Goal: Task Accomplishment & Management: Manage account settings

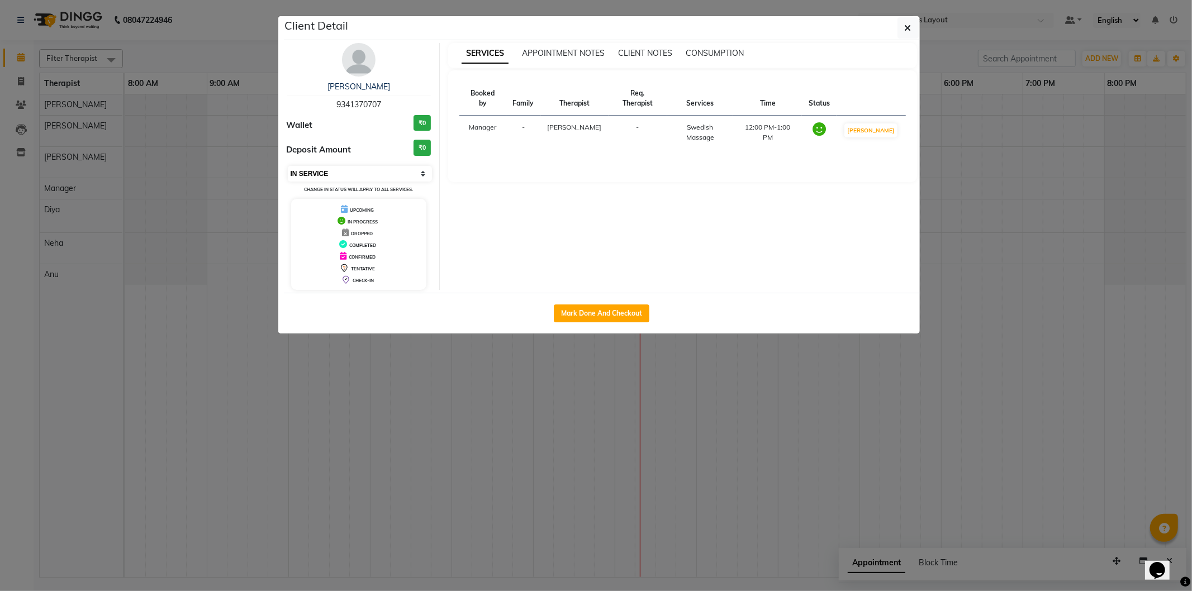
click at [359, 169] on select "Select IN SERVICE CONFIRMED TENTATIVE CHECK IN MARK DONE DROPPED UPCOMING" at bounding box center [360, 174] width 145 height 16
select select "5"
click at [288, 166] on select "Select IN SERVICE CONFIRMED TENTATIVE CHECK IN MARK DONE DROPPED UPCOMING" at bounding box center [360, 174] width 145 height 16
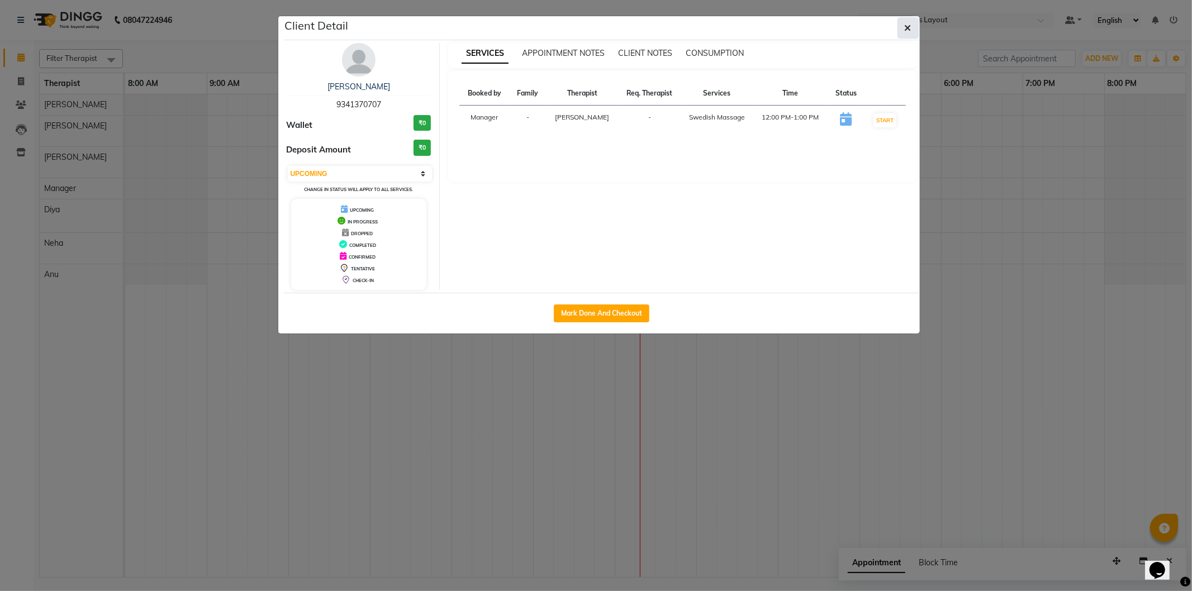
click at [915, 27] on button "button" at bounding box center [908, 27] width 21 height 21
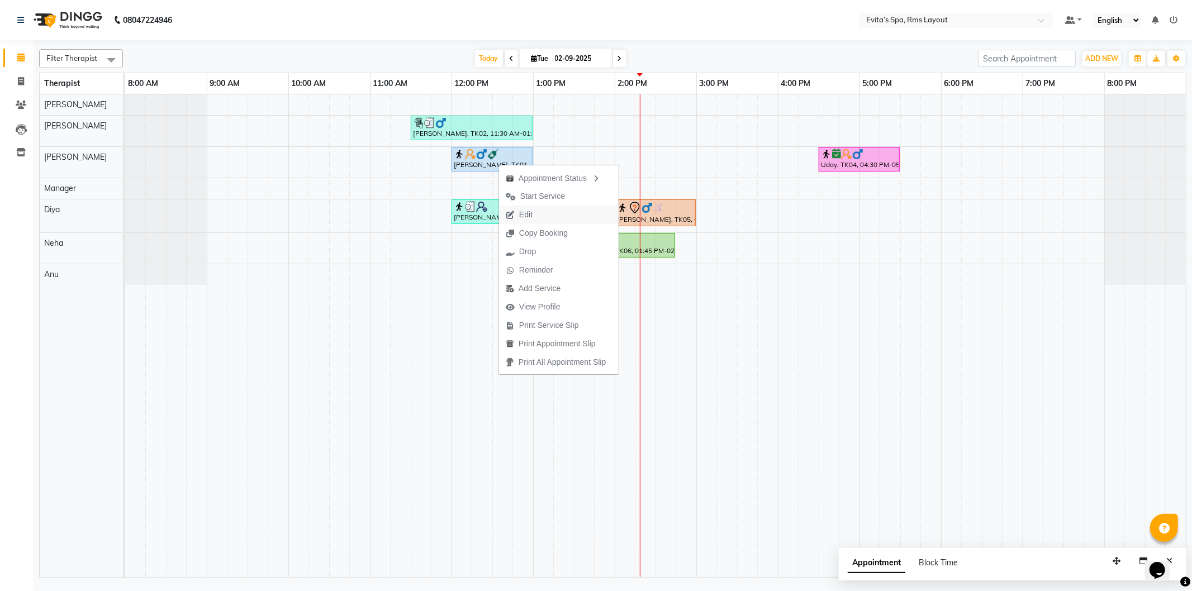
click at [529, 210] on span "Edit" at bounding box center [525, 215] width 13 height 12
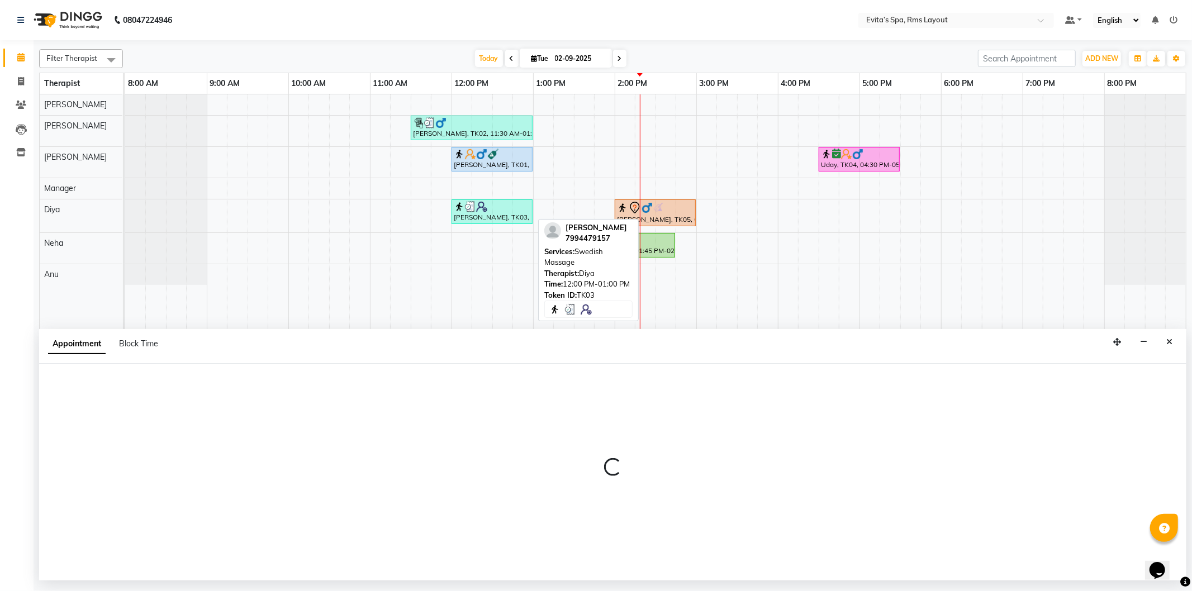
select select "upcoming"
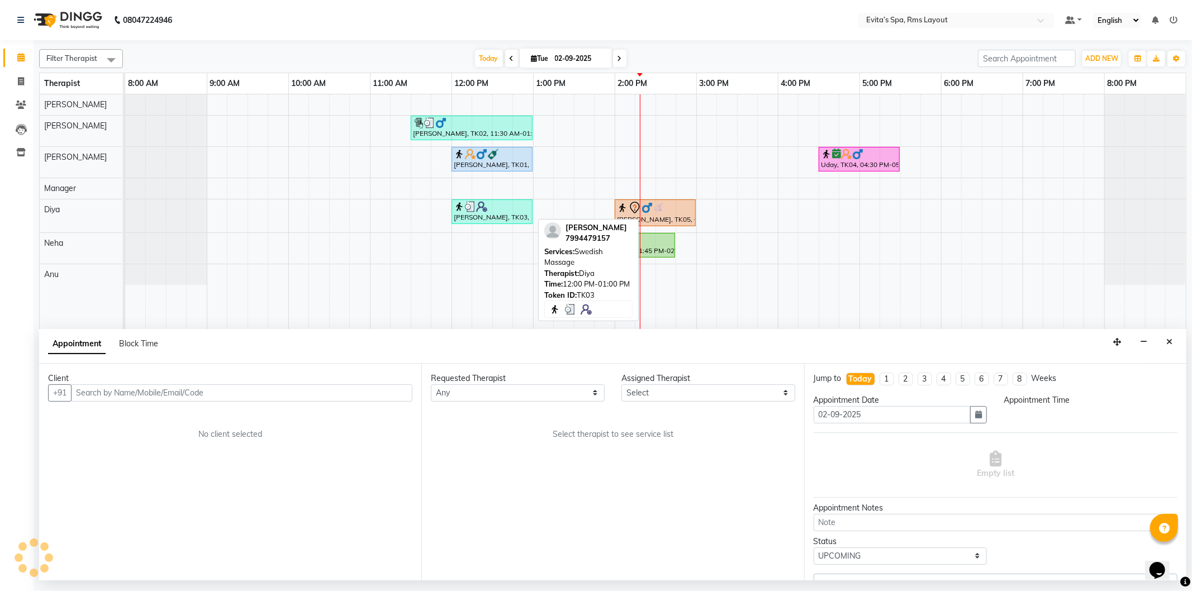
select select "70223"
select select "720"
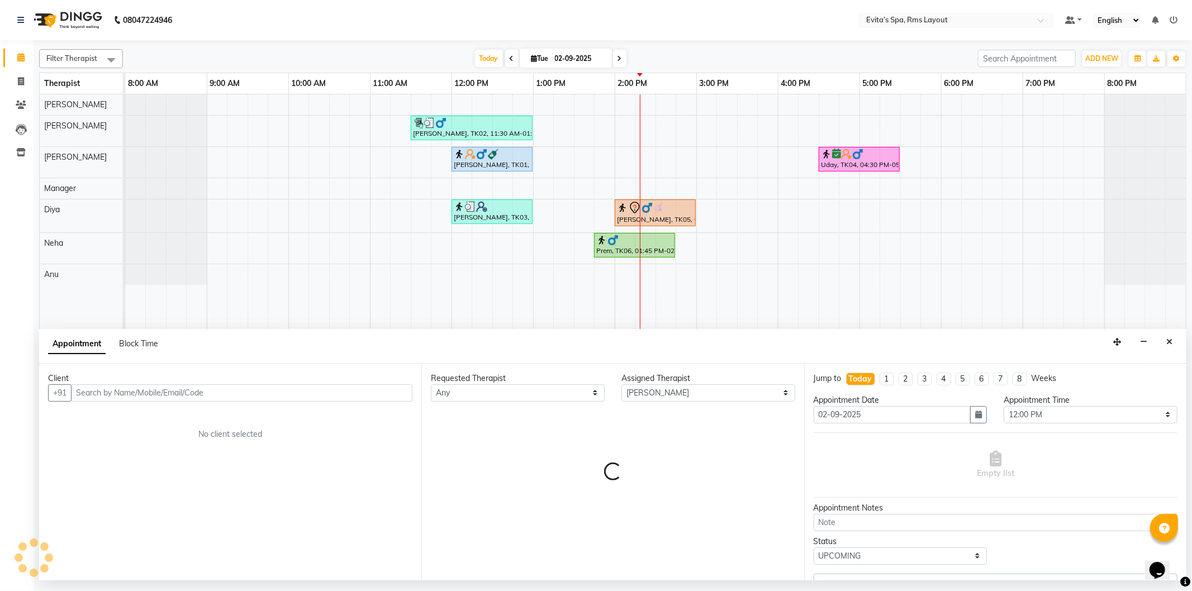
select select "4259"
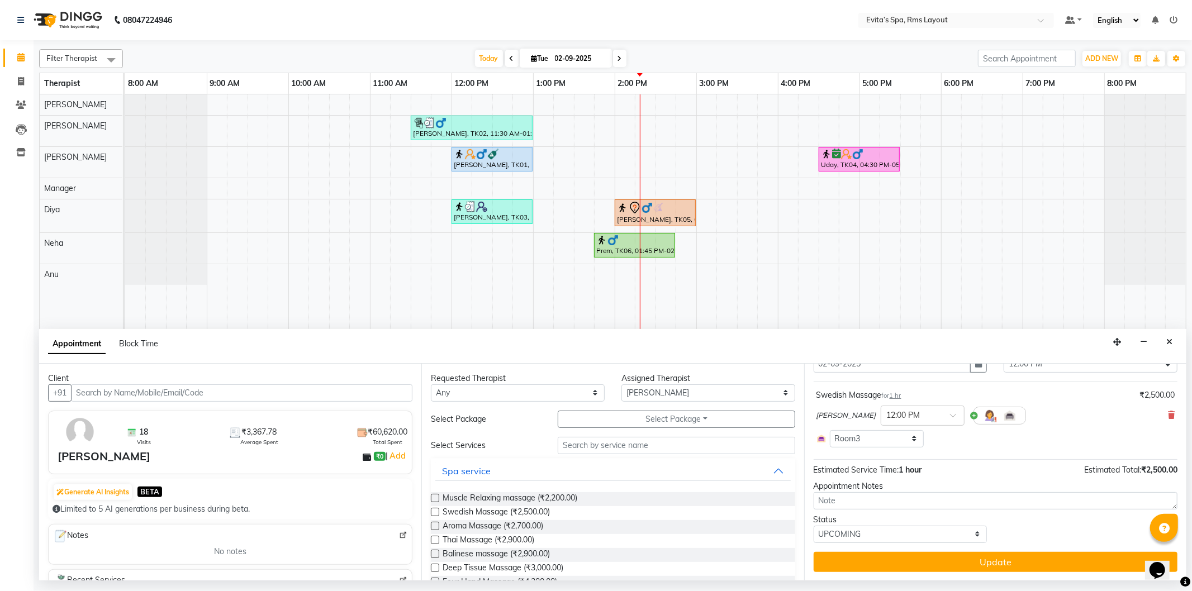
scroll to position [51, 0]
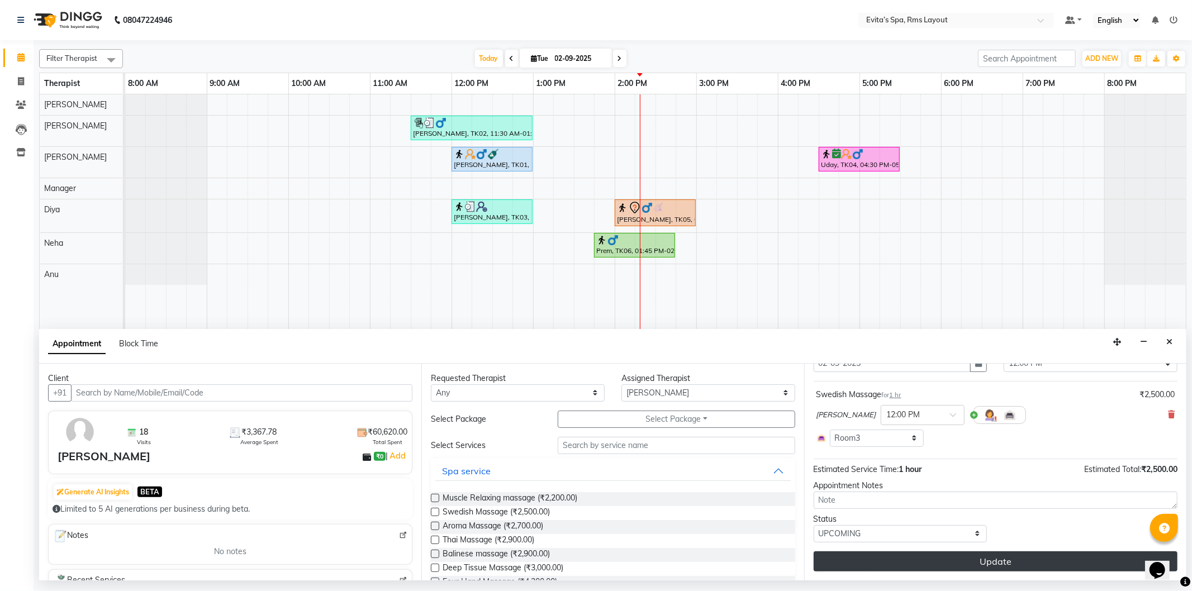
click at [966, 560] on button "Update" at bounding box center [996, 562] width 364 height 20
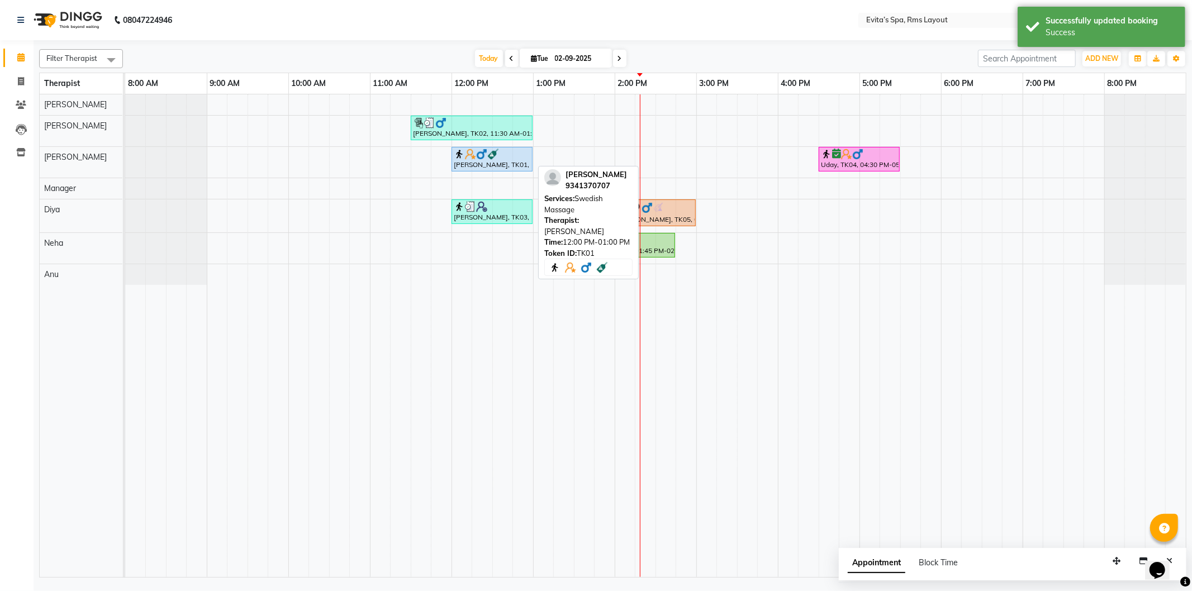
click at [521, 167] on div "[PERSON_NAME], TK01, 12:00 PM-01:00 PM, Swedish Massage" at bounding box center [492, 159] width 79 height 21
select select "5"
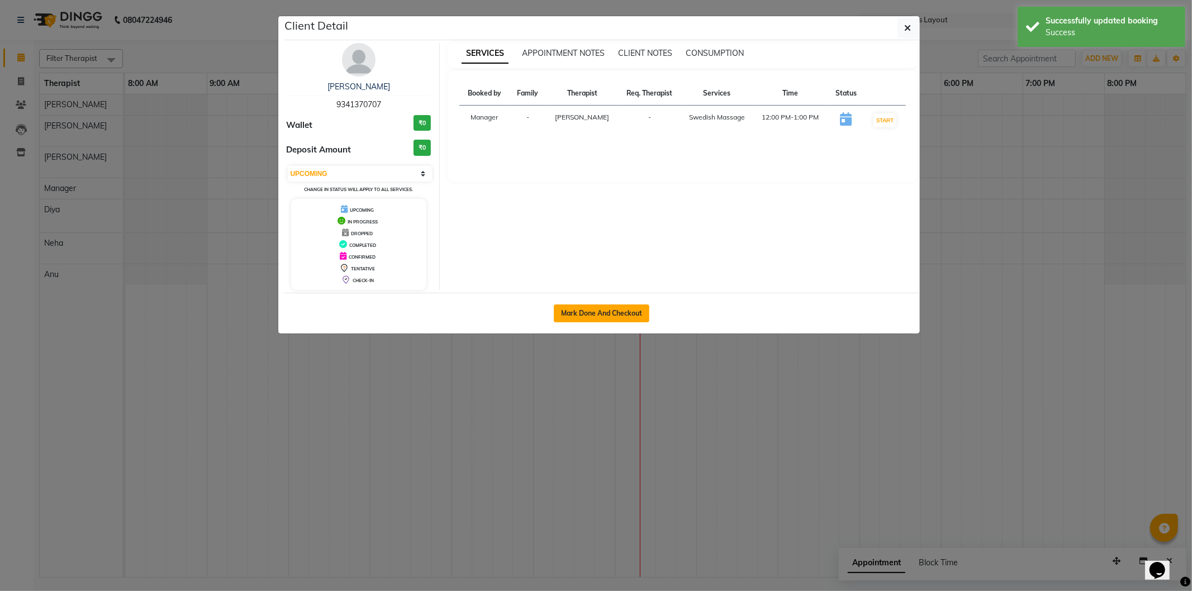
click at [615, 310] on button "Mark Done And Checkout" at bounding box center [602, 314] width 96 height 18
select select "service"
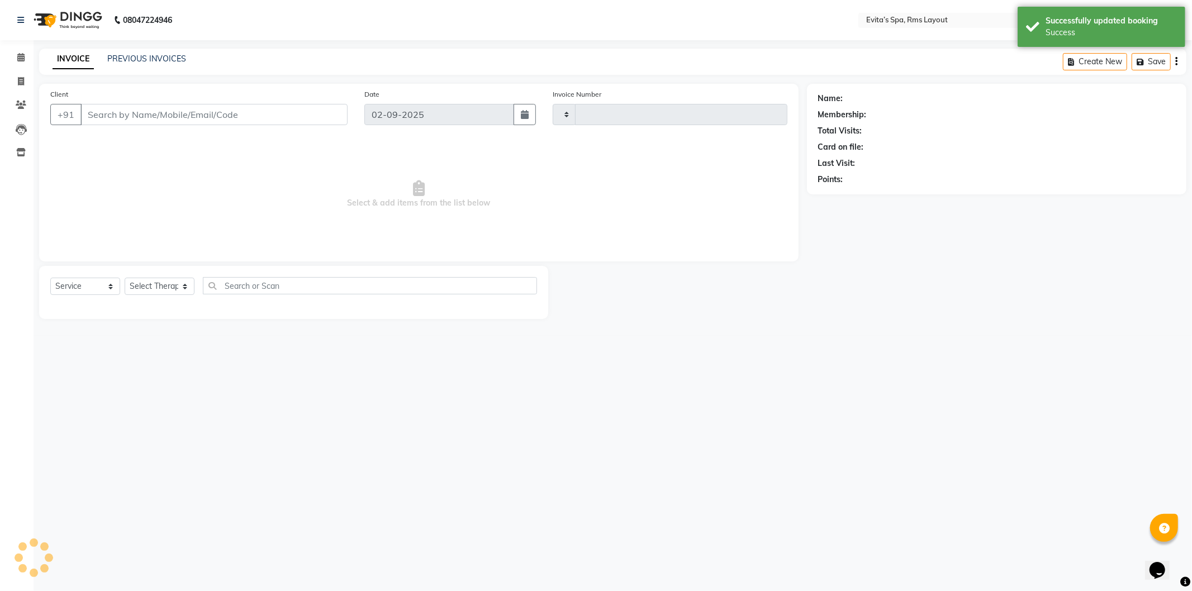
type input "1548"
select select "7850"
type input "93******07"
select select "70223"
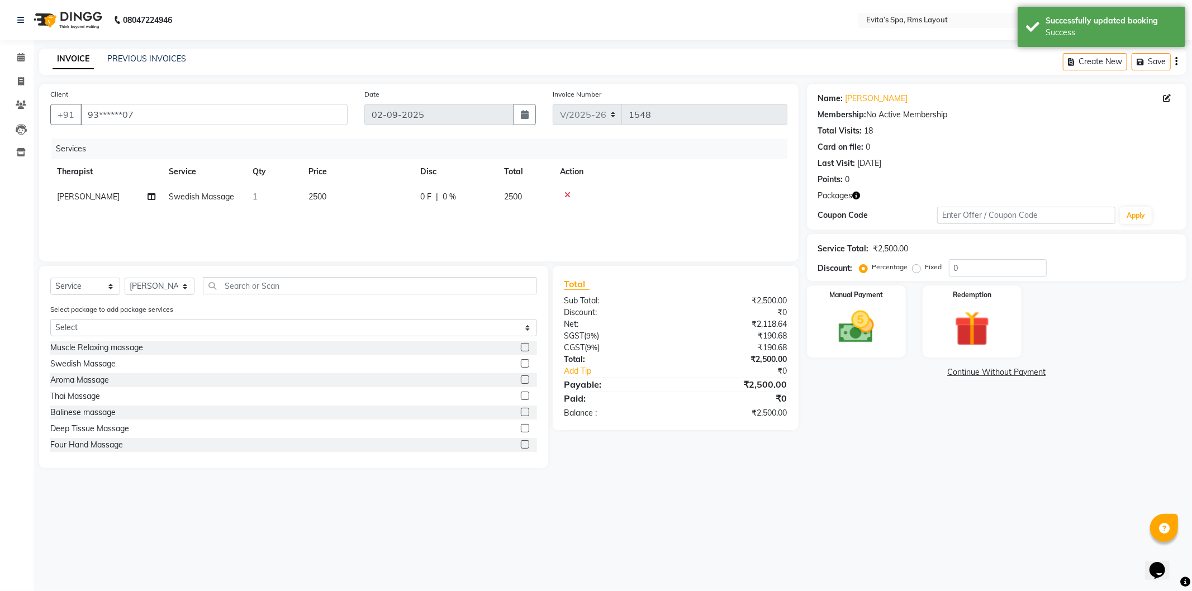
click at [258, 197] on td "1" at bounding box center [274, 196] width 56 height 25
select select "70223"
drag, startPoint x: 323, startPoint y: 196, endPoint x: 302, endPoint y: 196, distance: 20.7
click at [302, 196] on td "1" at bounding box center [326, 205] width 56 height 42
type input "2"
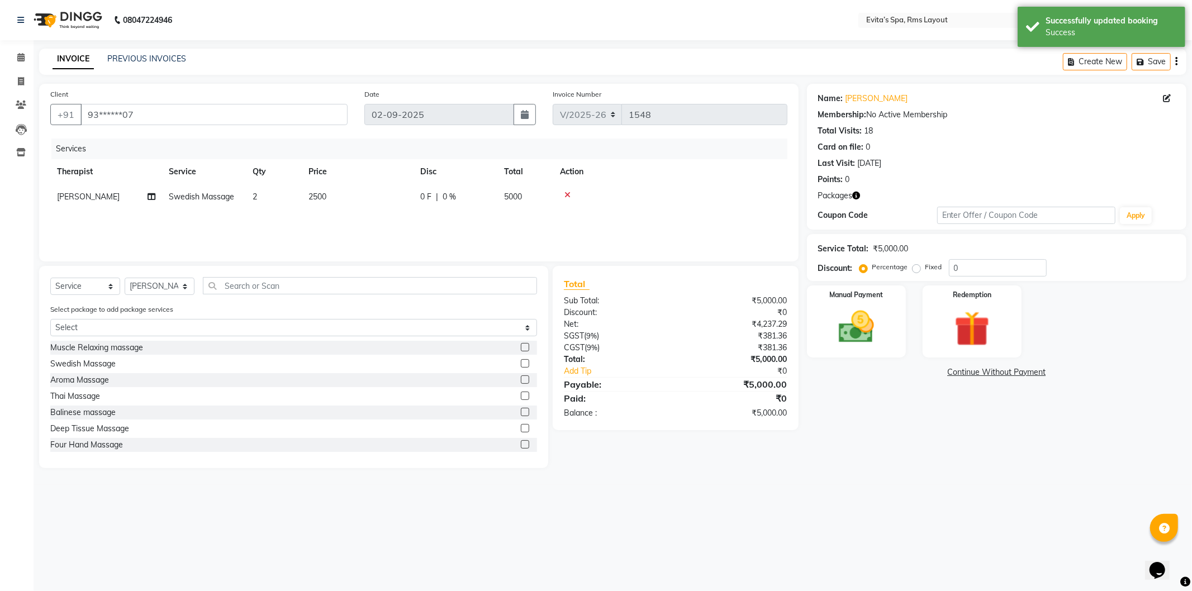
click at [371, 219] on div "Services Therapist Service Qty Price Disc Total Action [PERSON_NAME] Swedish Ma…" at bounding box center [418, 195] width 737 height 112
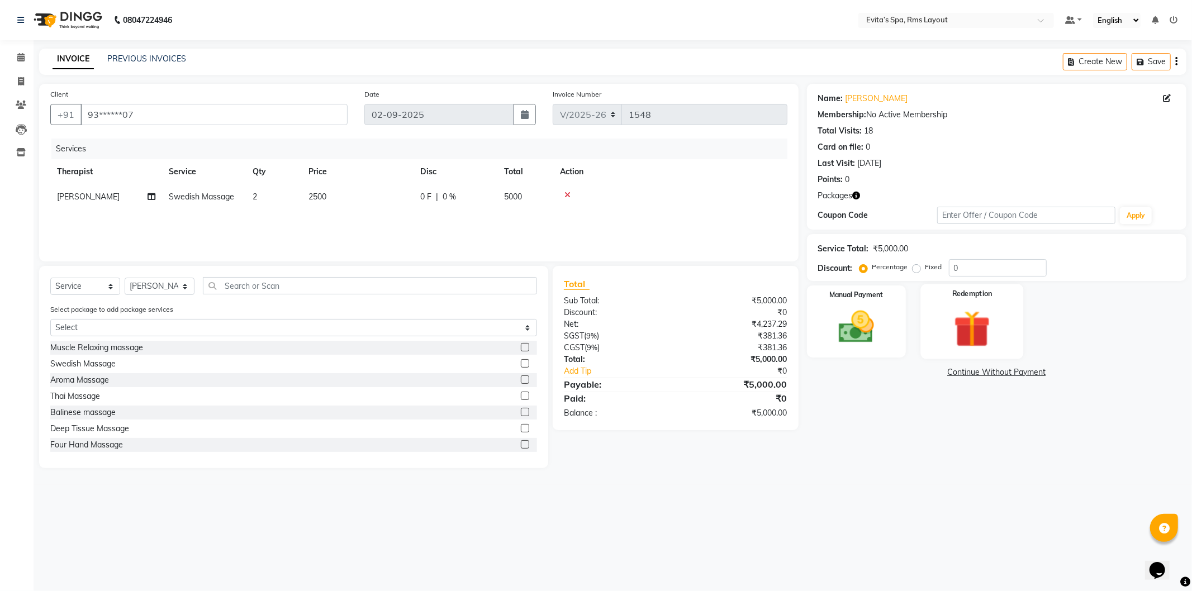
click at [958, 336] on img at bounding box center [972, 329] width 60 height 46
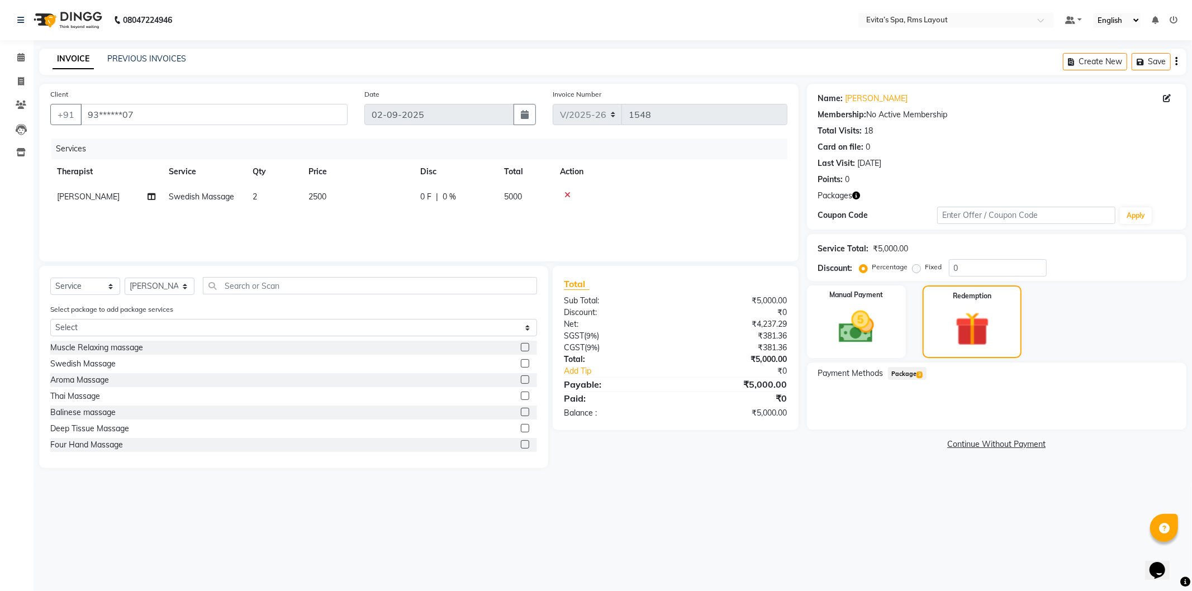
click at [910, 371] on span "Package 3" at bounding box center [907, 373] width 39 height 13
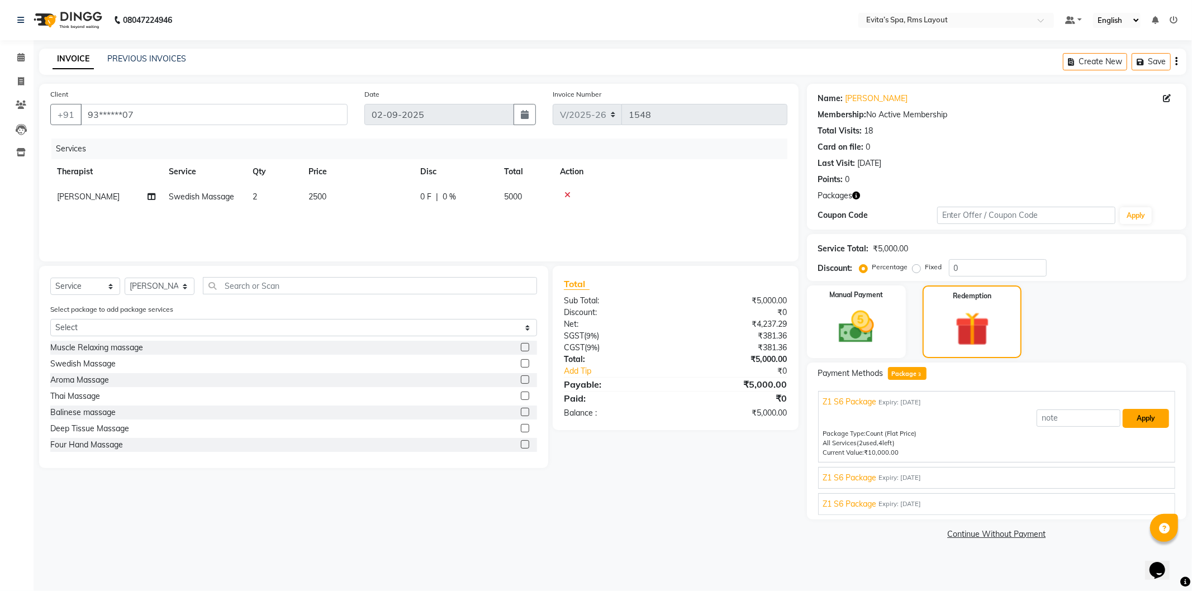
click at [1159, 420] on button "Apply" at bounding box center [1146, 418] width 46 height 19
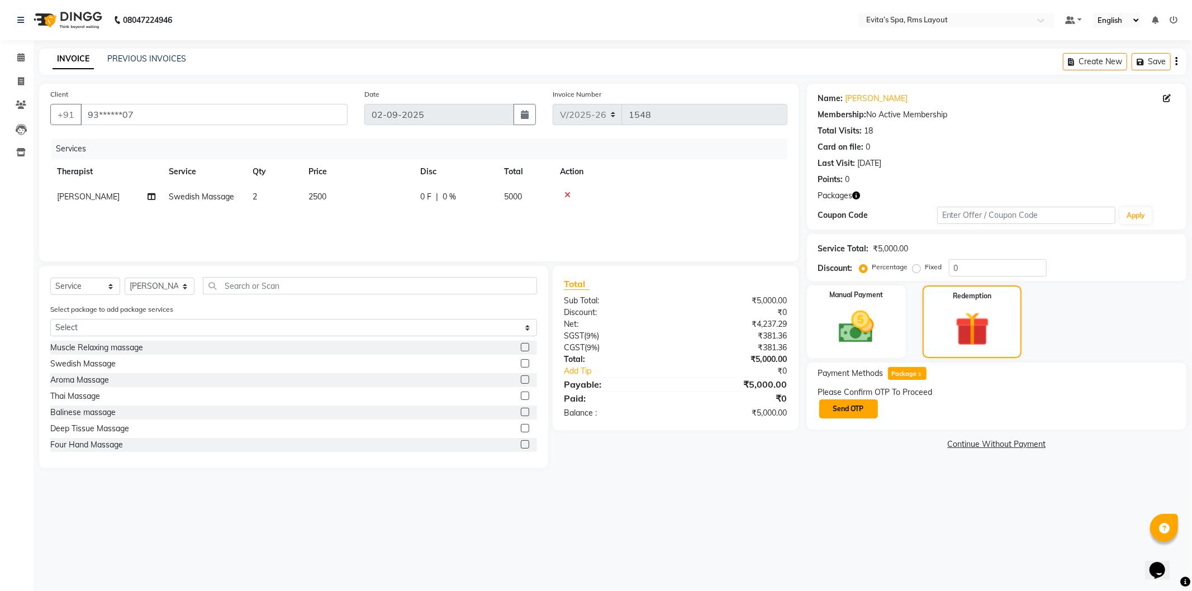
click at [851, 406] on button "Send OTP" at bounding box center [848, 409] width 59 height 19
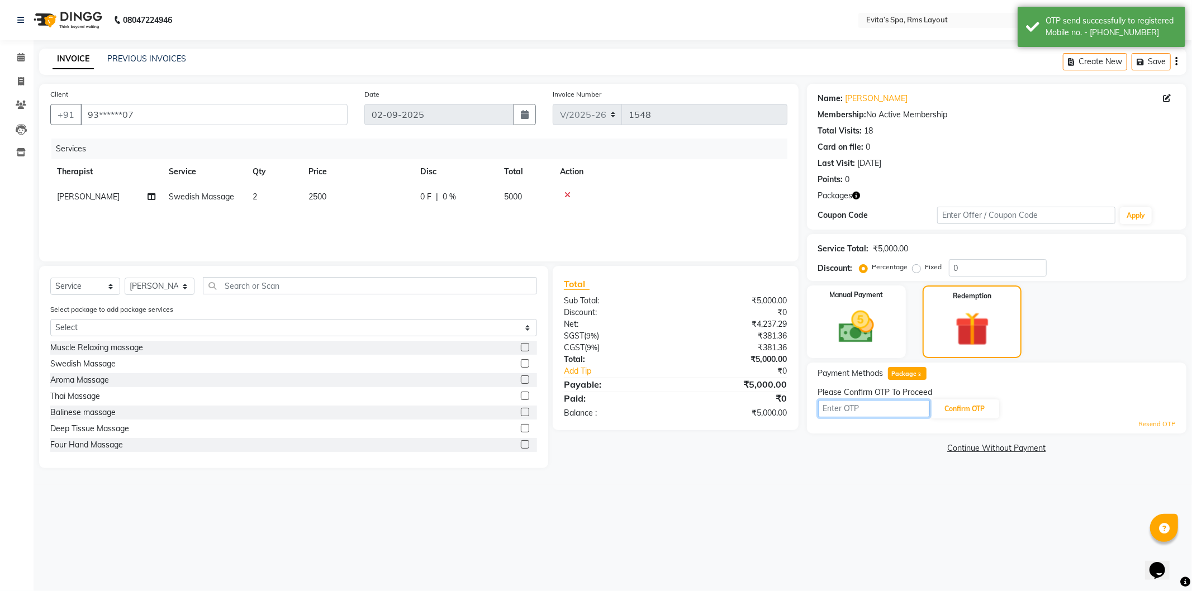
click at [867, 406] on input "text" at bounding box center [874, 408] width 112 height 17
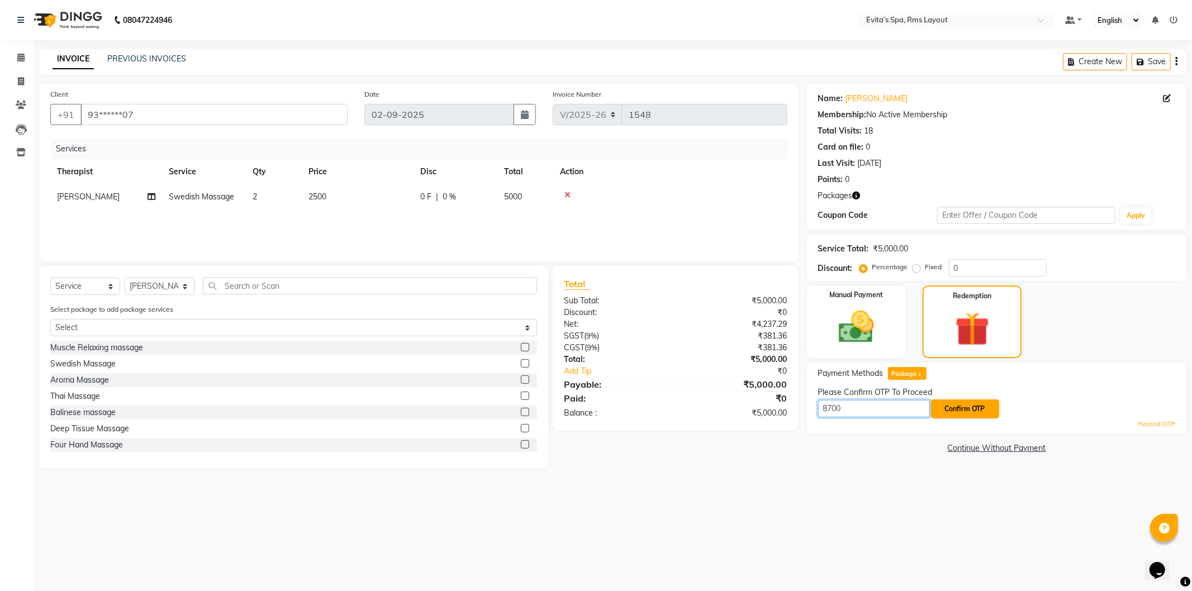
type input "8700"
click at [950, 411] on button "Confirm OTP" at bounding box center [965, 409] width 68 height 19
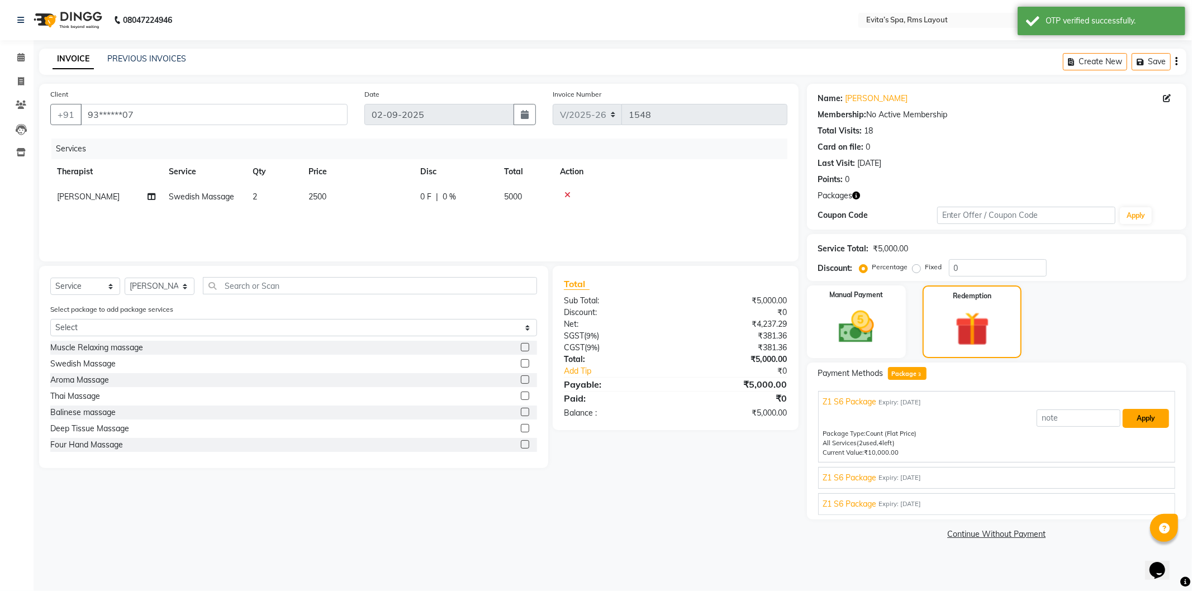
click at [1145, 424] on button "Apply" at bounding box center [1146, 418] width 46 height 19
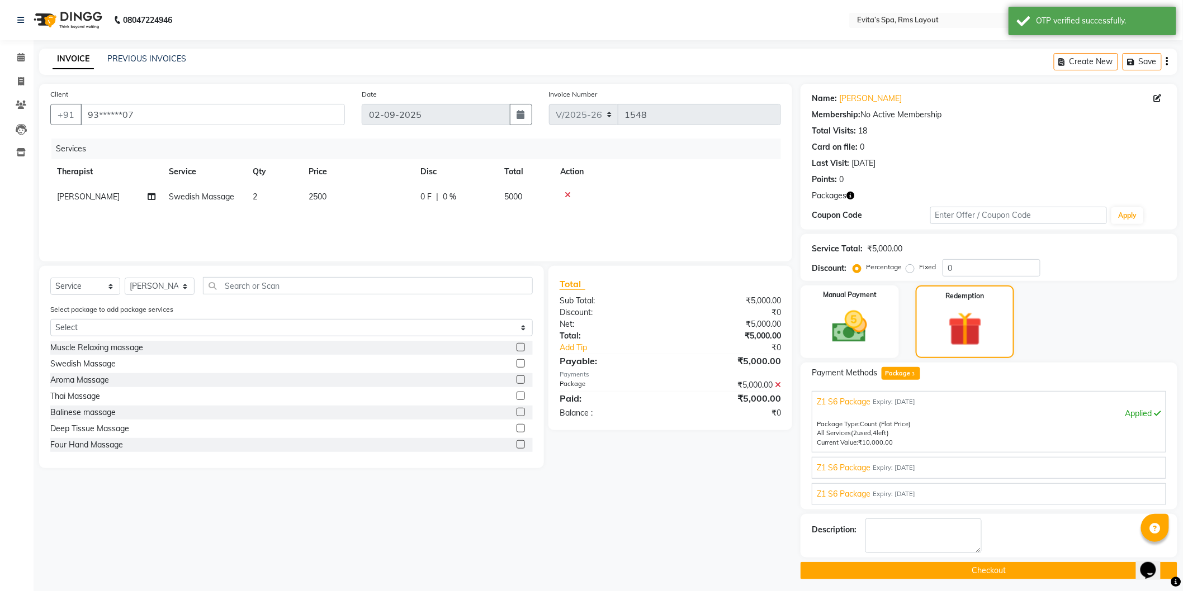
click at [962, 576] on button "Checkout" at bounding box center [988, 570] width 377 height 17
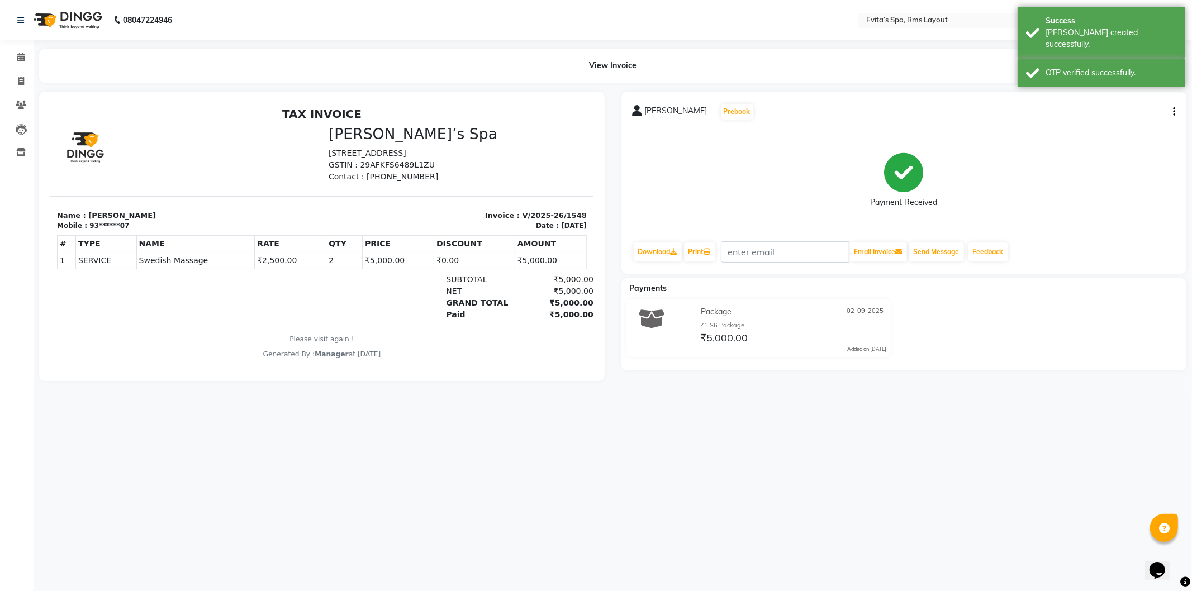
drag, startPoint x: 84, startPoint y: 21, endPoint x: 118, endPoint y: 35, distance: 36.3
click at [84, 20] on img at bounding box center [67, 19] width 77 height 31
